Goal: Transaction & Acquisition: Purchase product/service

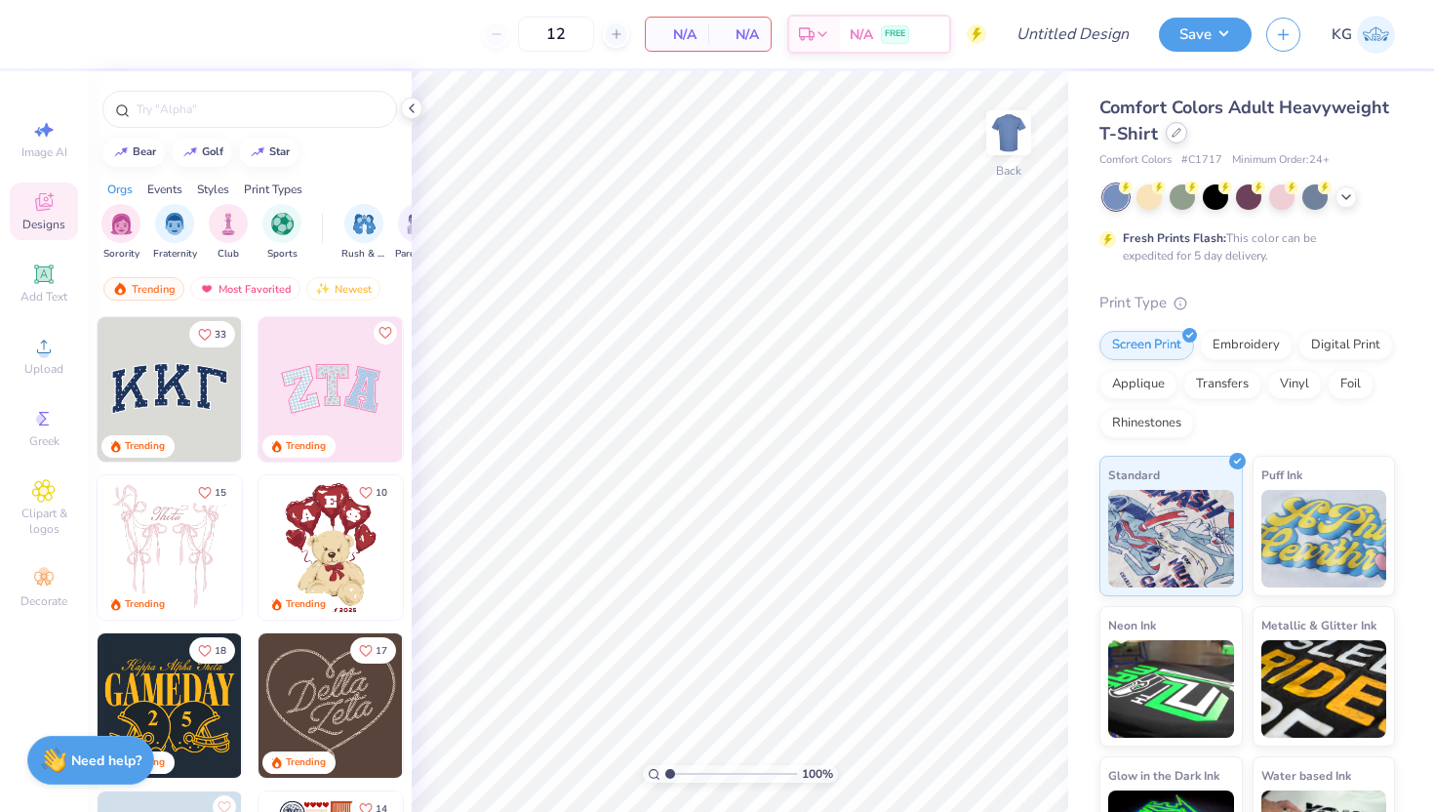
click at [1170, 139] on div at bounding box center [1176, 132] width 21 height 21
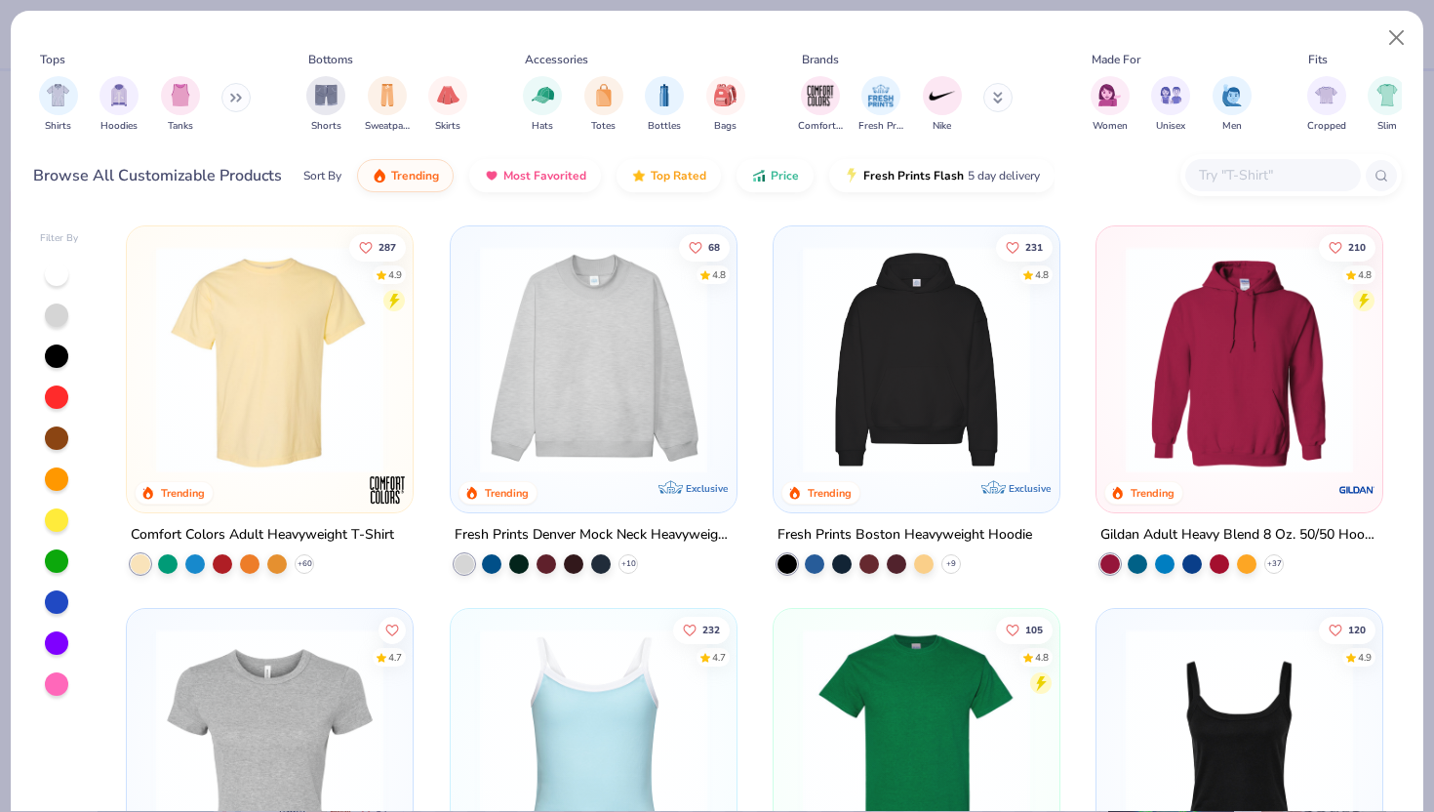
click at [590, 317] on img at bounding box center [593, 359] width 247 height 227
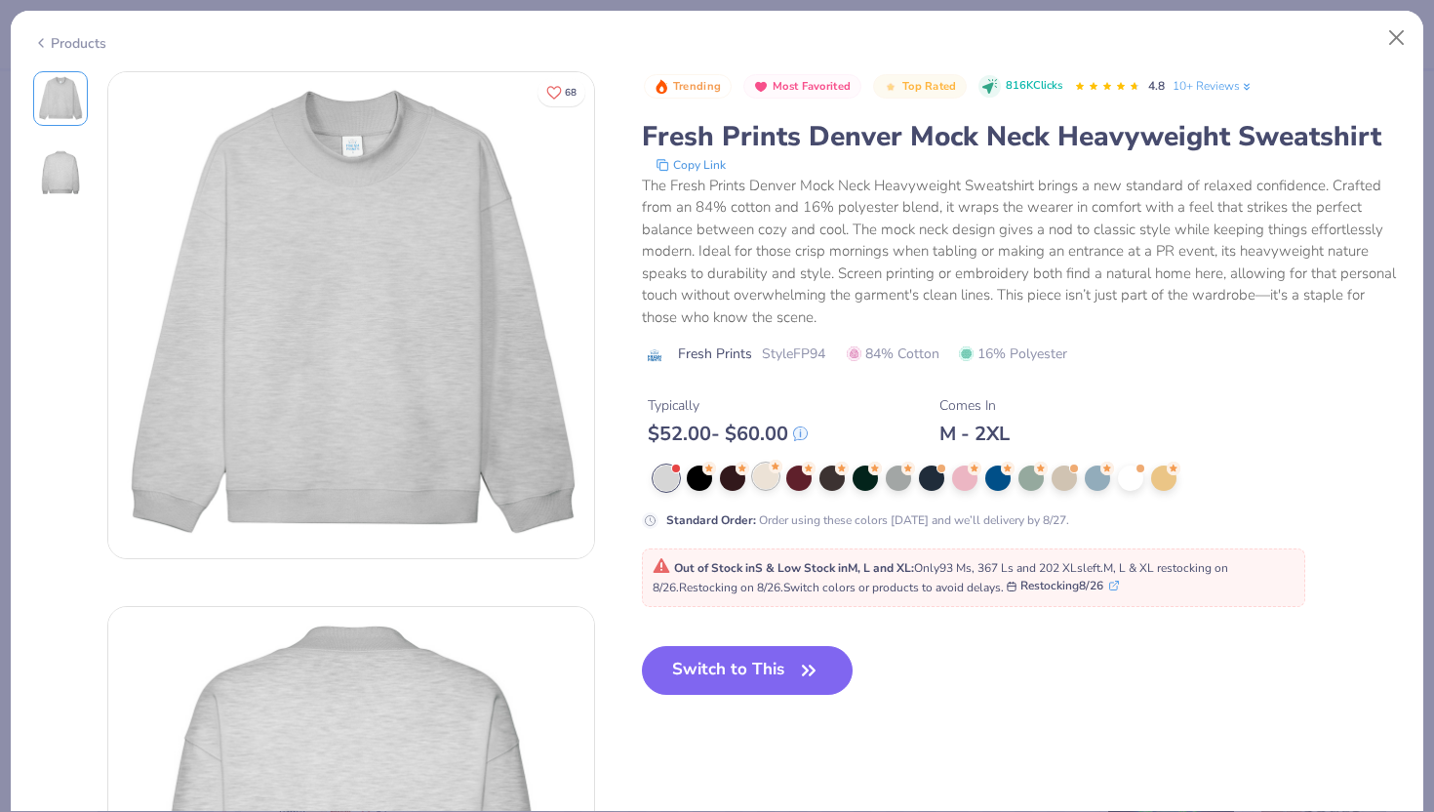
click at [765, 473] on div at bounding box center [765, 475] width 25 height 25
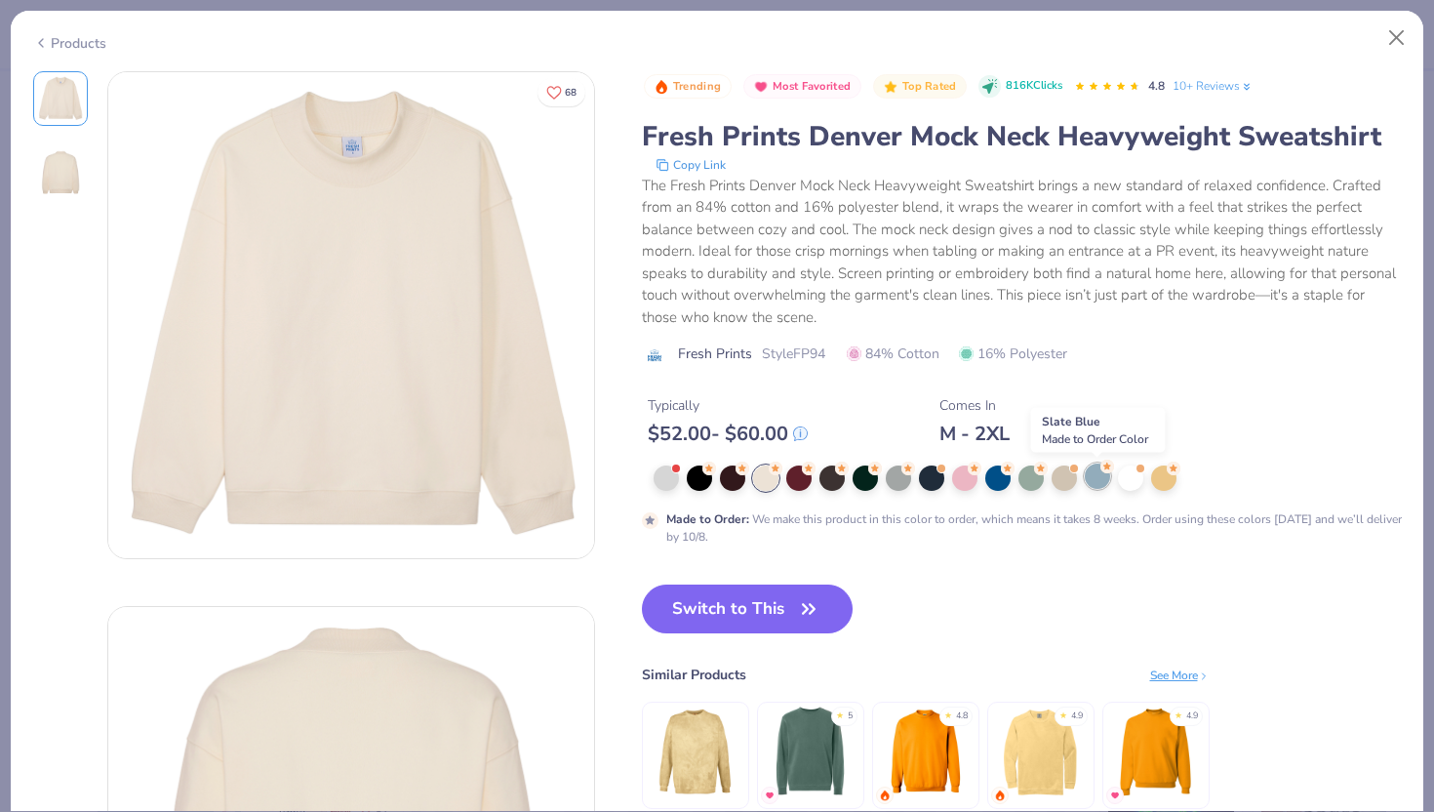
click at [1105, 474] on div at bounding box center [1097, 475] width 25 height 25
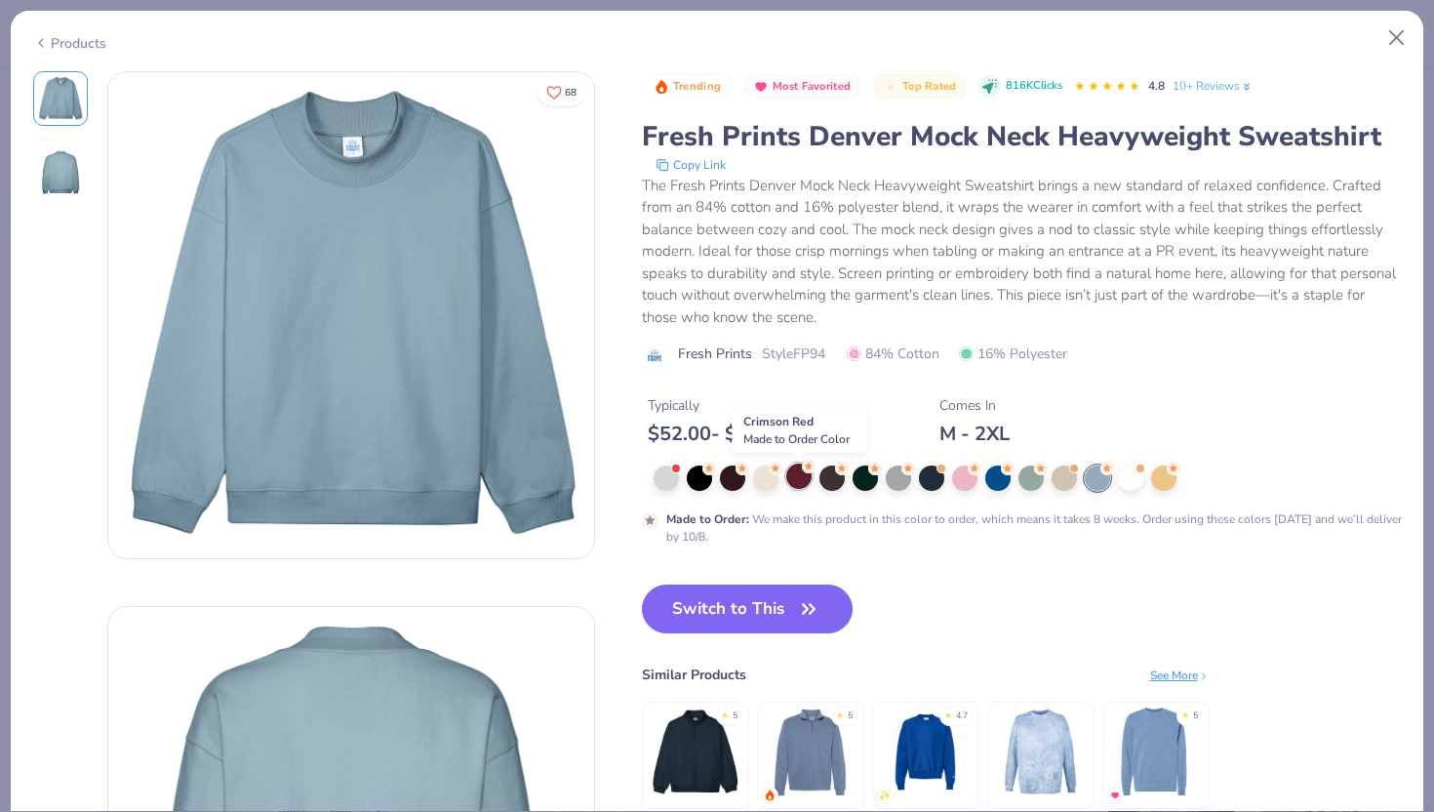
click at [801, 477] on div at bounding box center [798, 475] width 25 height 25
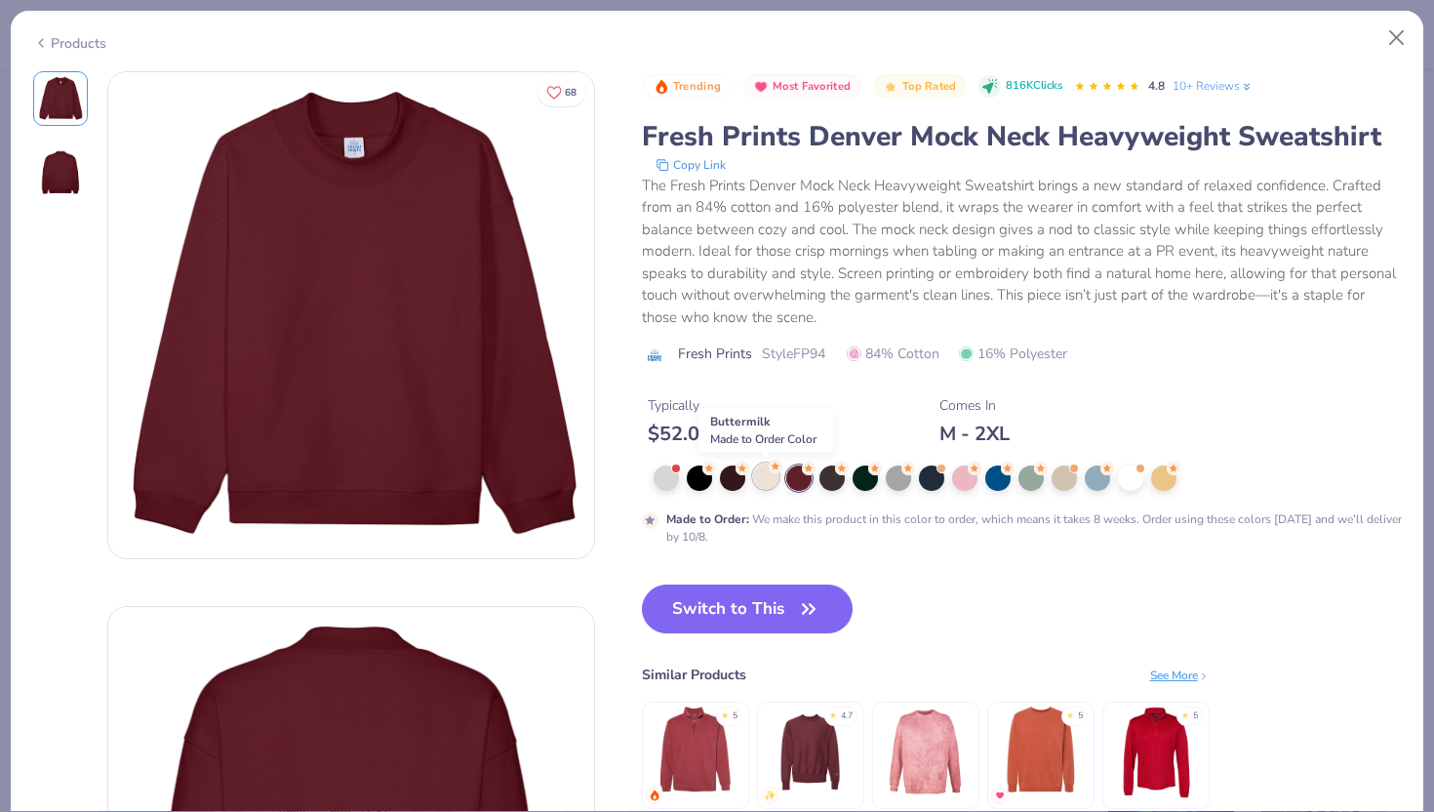
click at [766, 478] on div at bounding box center [765, 475] width 25 height 25
